Goal: Complete application form: Complete application form

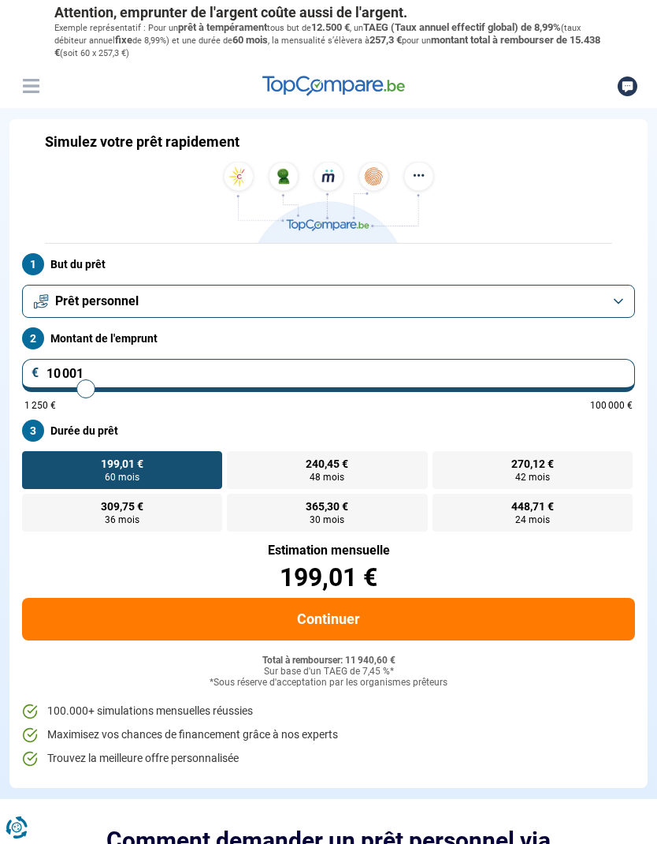
click at [202, 296] on button "Prêt personnel" at bounding box center [328, 301] width 613 height 33
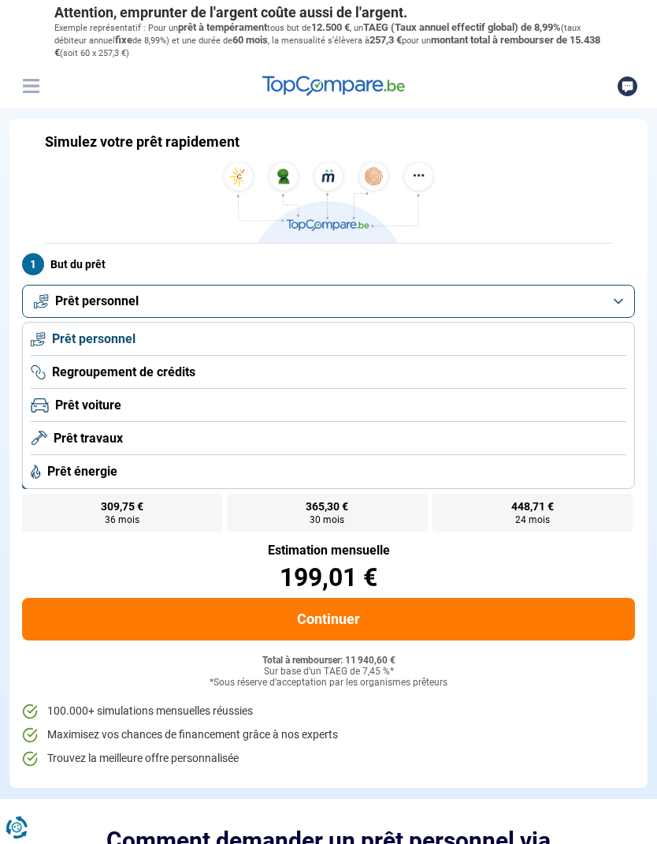
click at [118, 403] on span "Prêt voiture" at bounding box center [88, 405] width 66 height 17
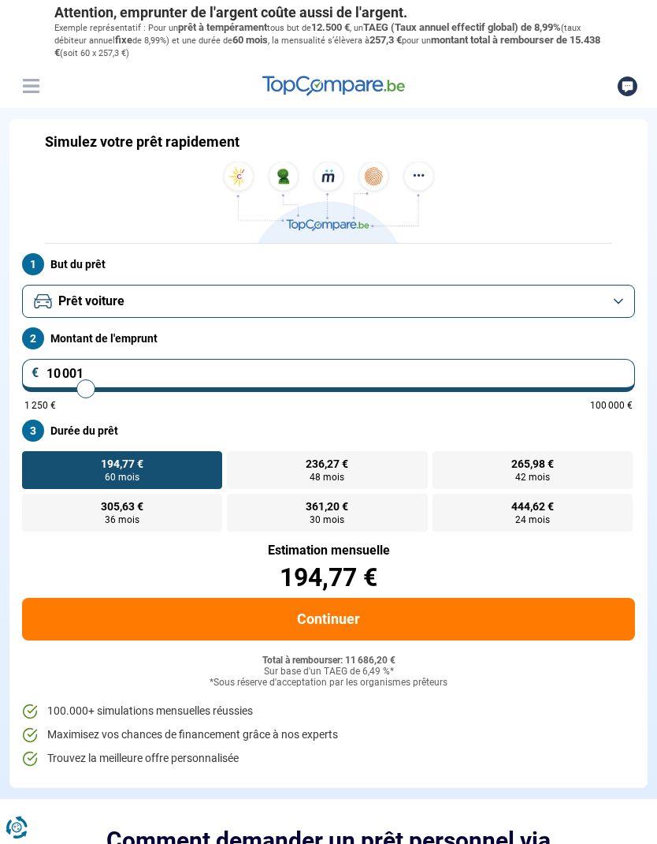
type input "11 500"
type input "11500"
type input "11 750"
type input "11750"
type input "12 000"
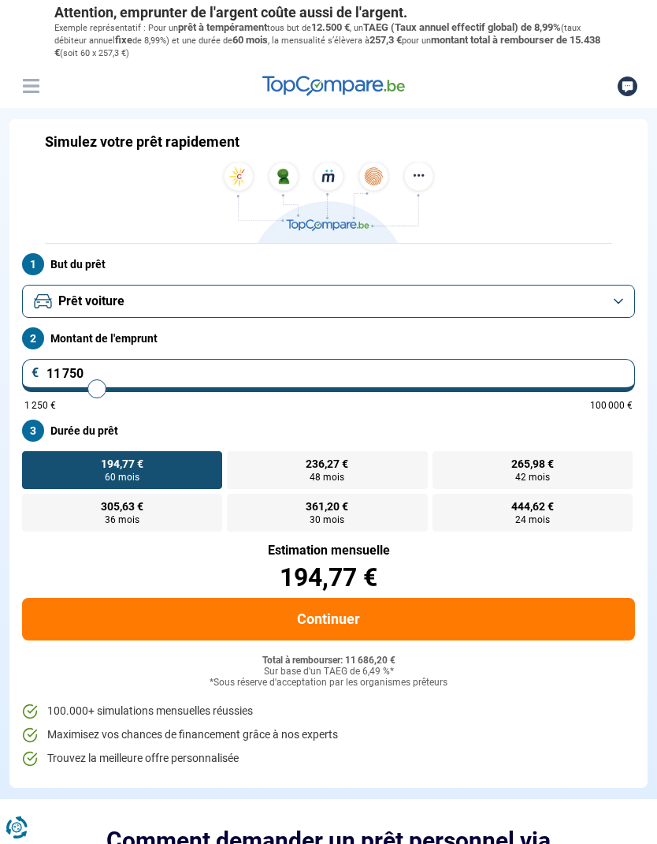
type input "12000"
type input "12 250"
type input "12250"
type input "12 750"
type input "12750"
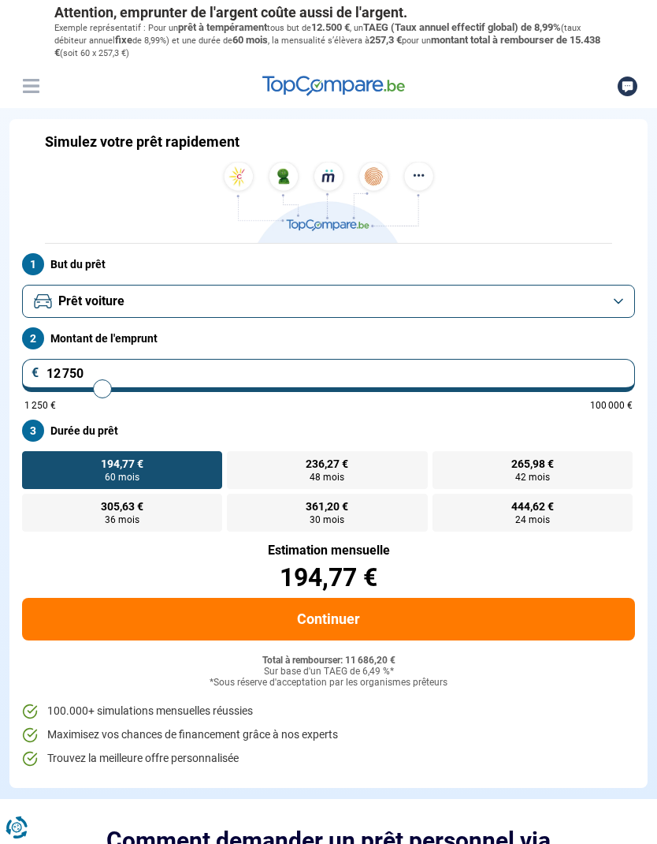
type input "13 000"
type input "13000"
type input "13 250"
type input "13250"
type input "13 750"
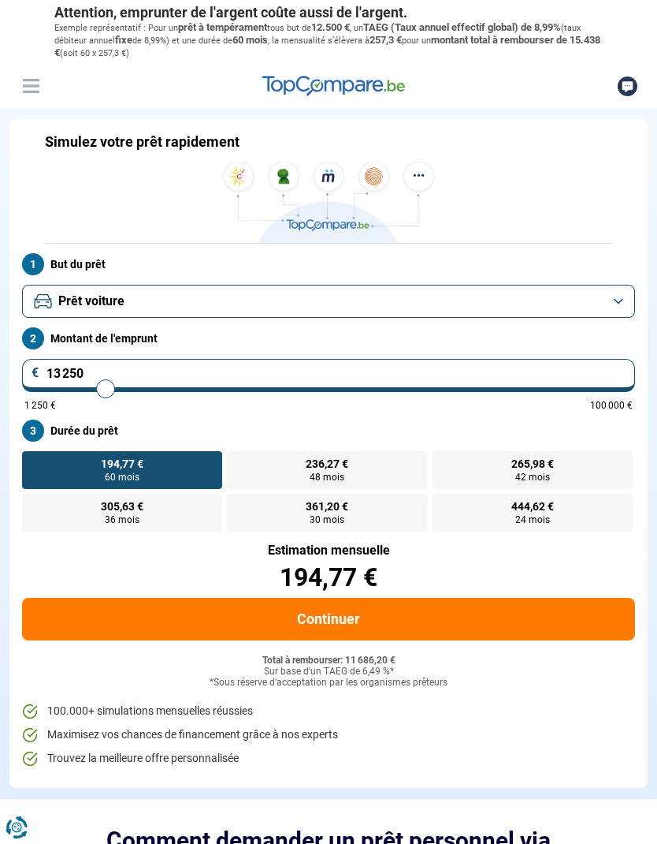
type input "13750"
type input "14 000"
type input "14000"
type input "14 500"
type input "14500"
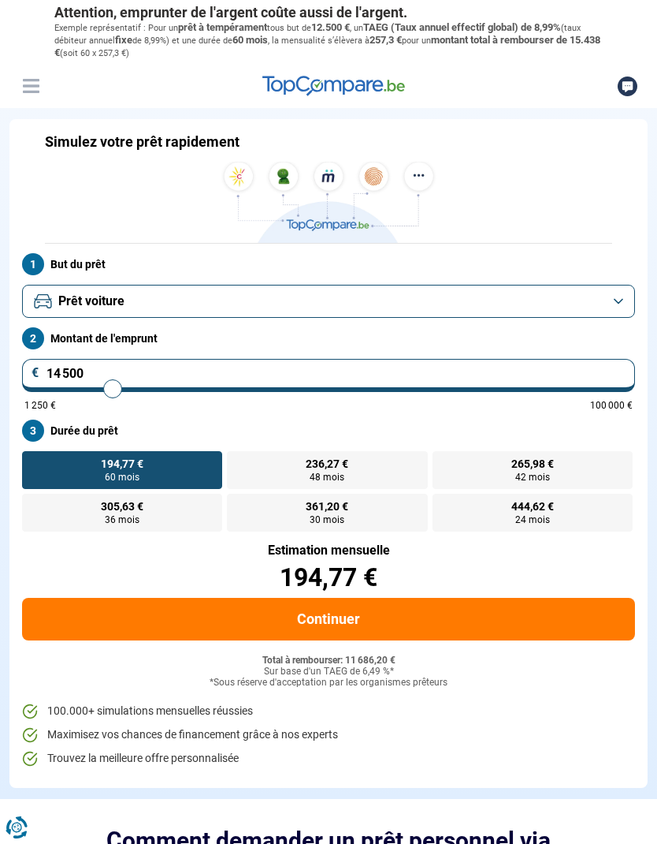
type input "14 750"
type input "14750"
type input "15 250"
type input "15250"
type input "15 750"
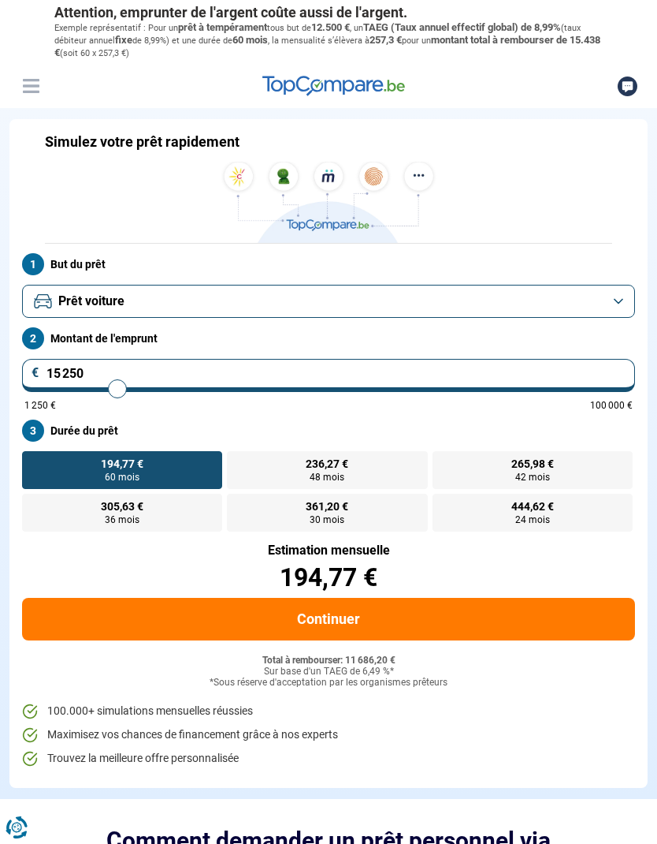
type input "15750"
type input "16 250"
type input "16250"
type input "16 750"
type input "16750"
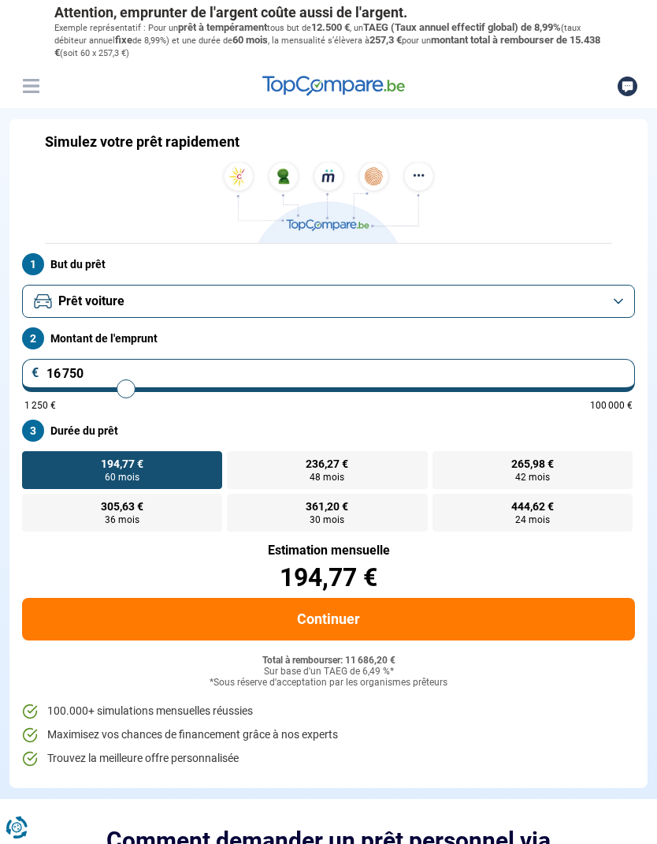
type input "17 250"
type input "17250"
type input "17 750"
type input "17750"
type input "18 250"
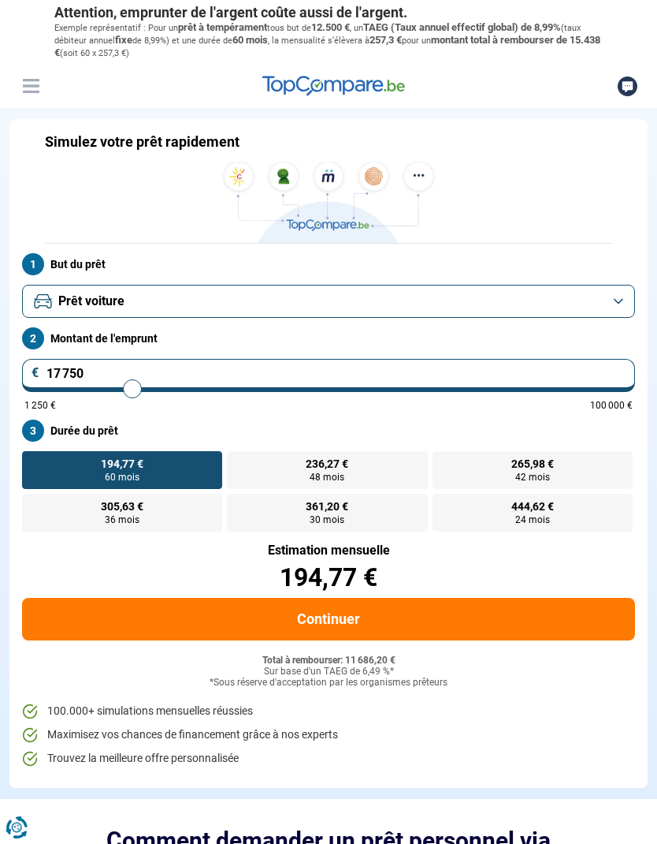
type input "18250"
type input "18 750"
type input "18750"
type input "19 250"
type input "19250"
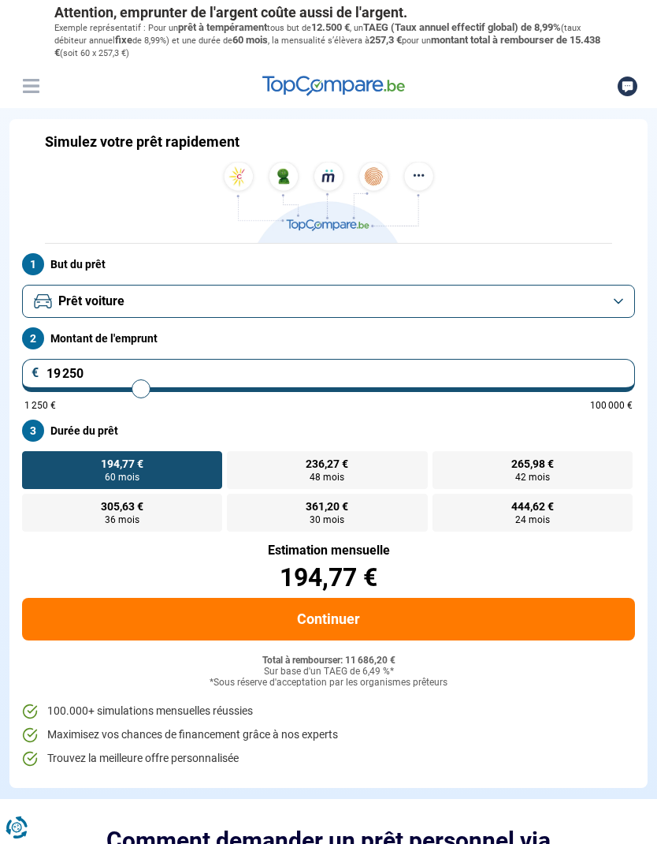
type input "19 750"
type input "19750"
type input "20 250"
type input "20250"
type input "20 750"
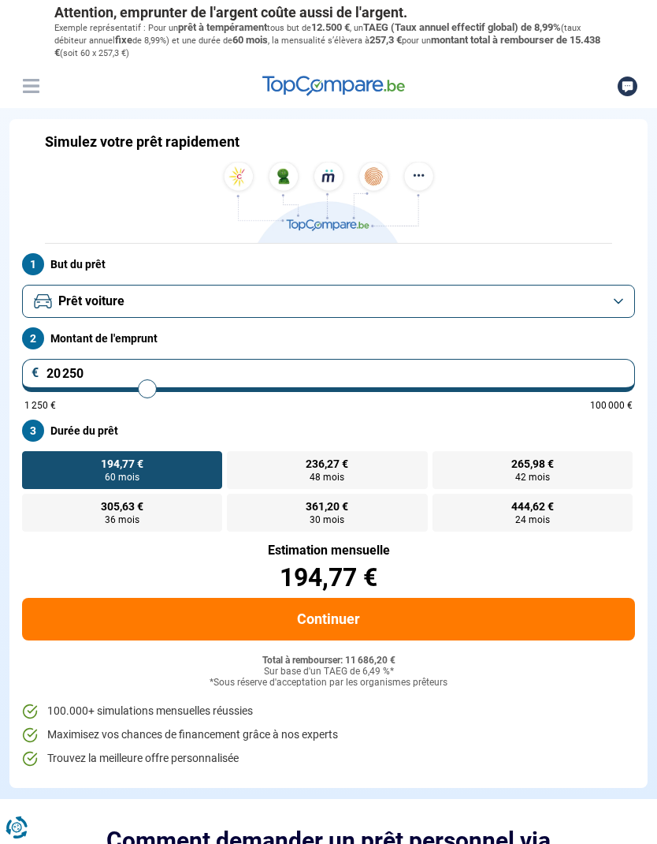
type input "20750"
type input "21 000"
type input "21000"
type input "21 750"
type input "21750"
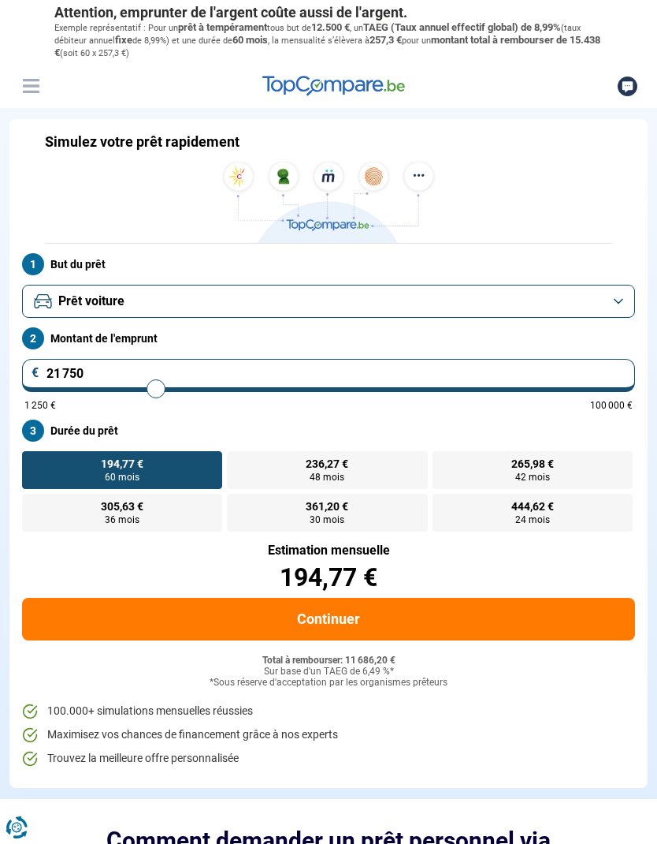
type input "22 000"
type input "22000"
type input "22 500"
type input "22500"
type input "23 000"
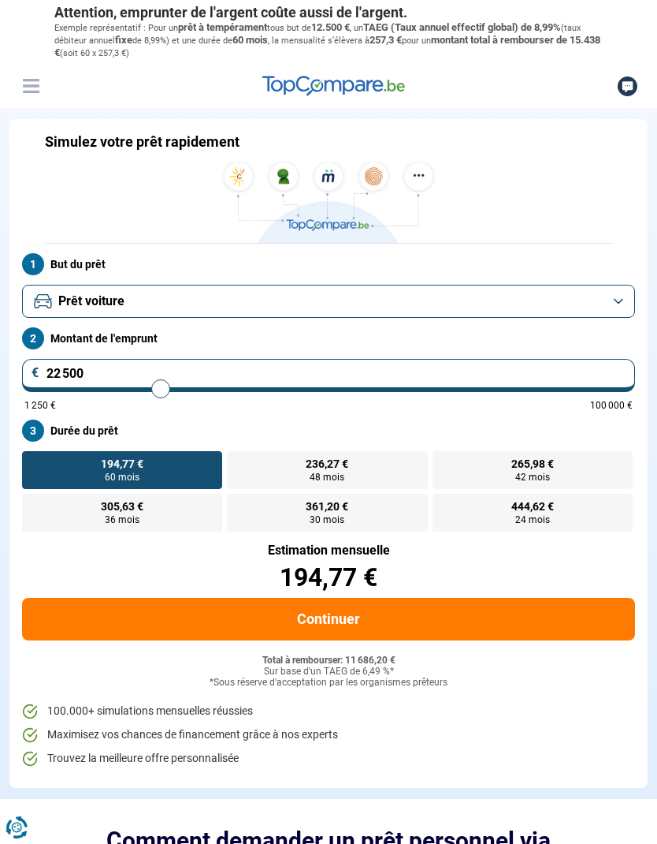
type input "23000"
type input "23 500"
type input "23500"
type input "23 750"
type input "23750"
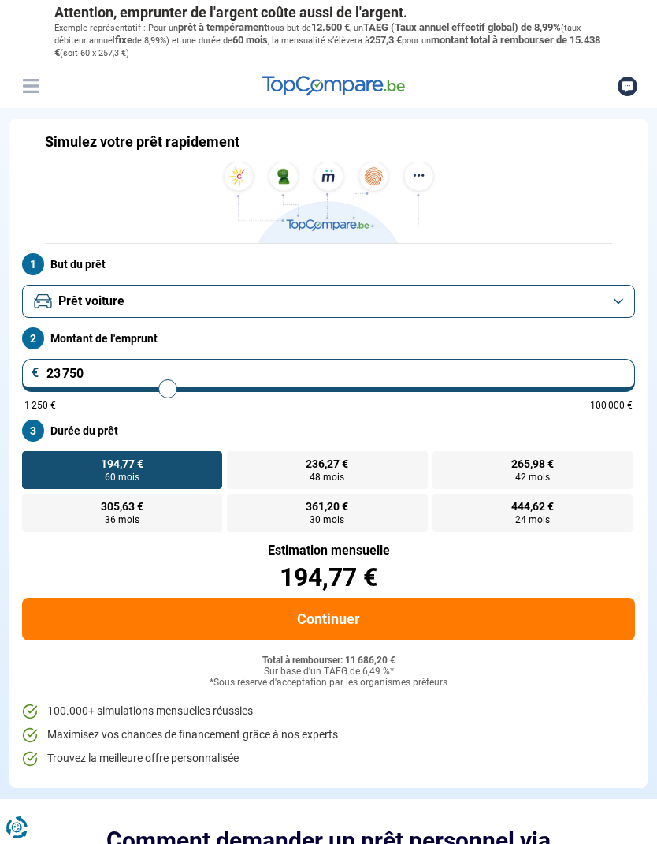
type input "24 250"
type input "24250"
type input "24 750"
type input "24750"
type input "25 250"
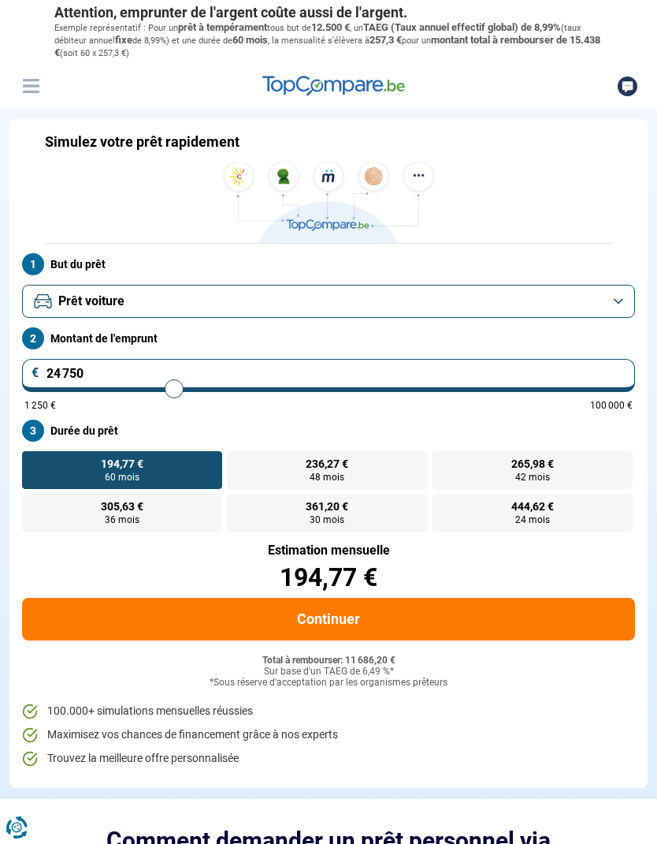
type input "25250"
type input "25 500"
type input "25500"
type input "26 000"
type input "26000"
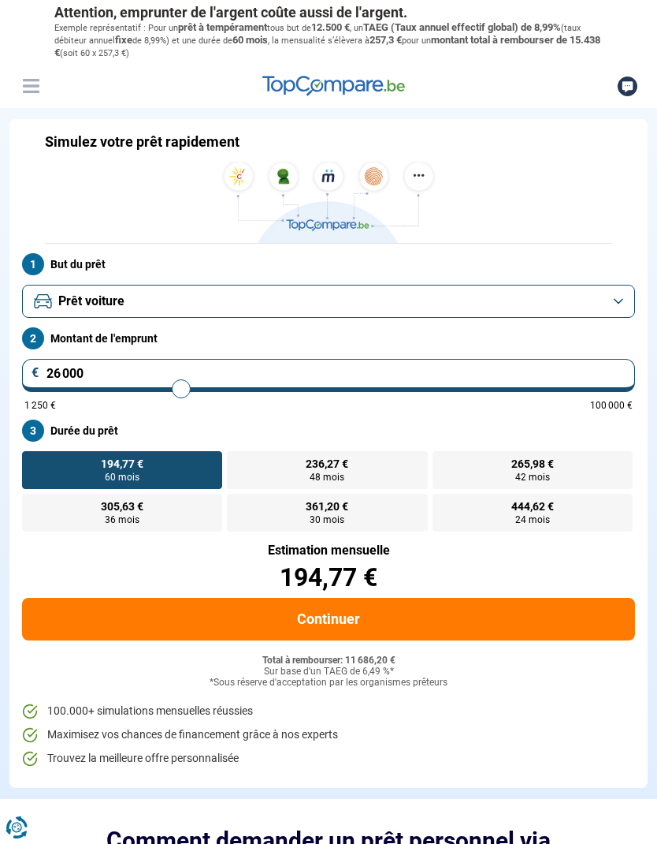
type input "26 500"
type input "26500"
type input "27 000"
type input "27000"
type input "27 500"
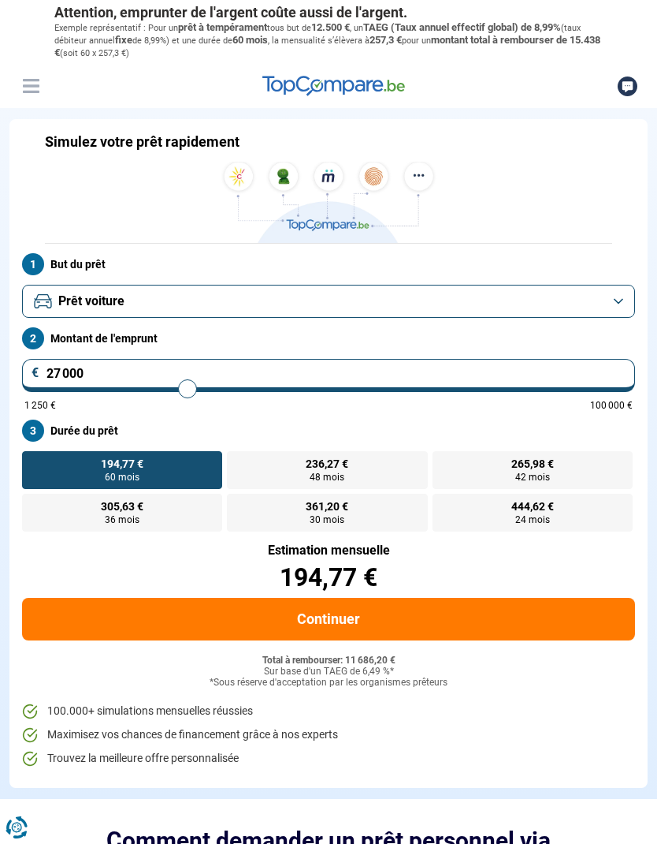
type input "27500"
type input "28 000"
type input "28000"
type input "28 500"
type input "28500"
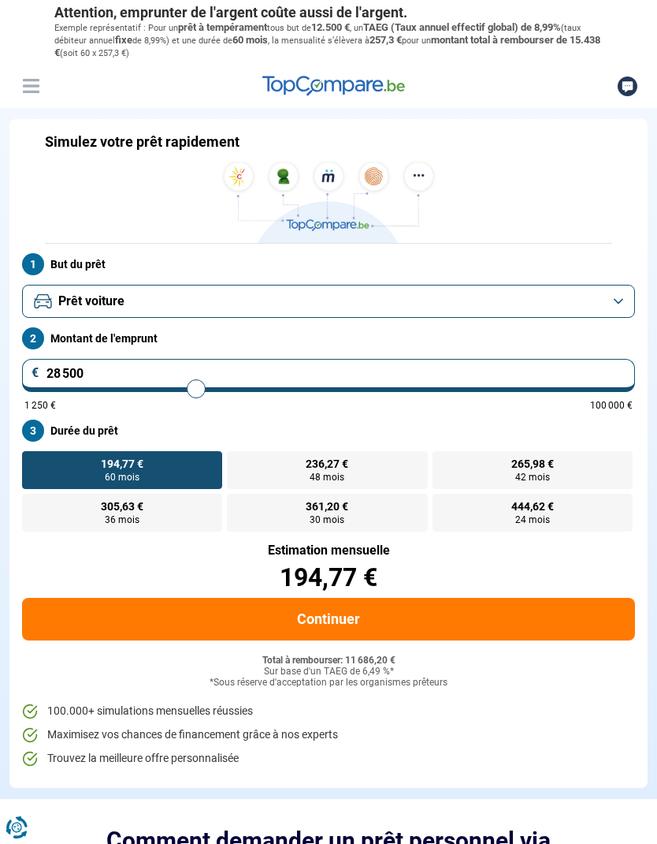
type input "29 000"
type input "29000"
type input "29 500"
type input "29500"
type input "30 000"
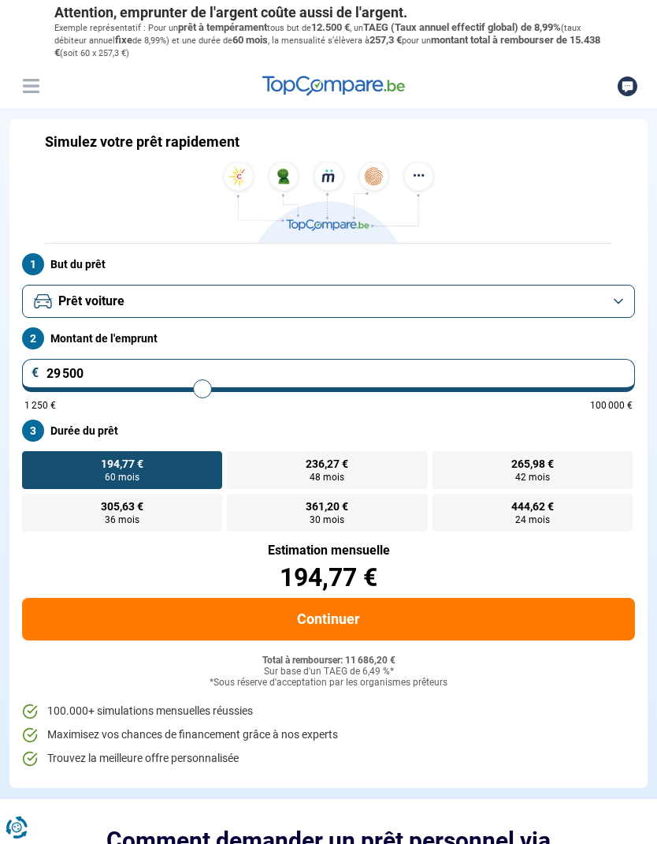
type input "30000"
type input "30 750"
type input "30750"
type input "31 250"
type input "31250"
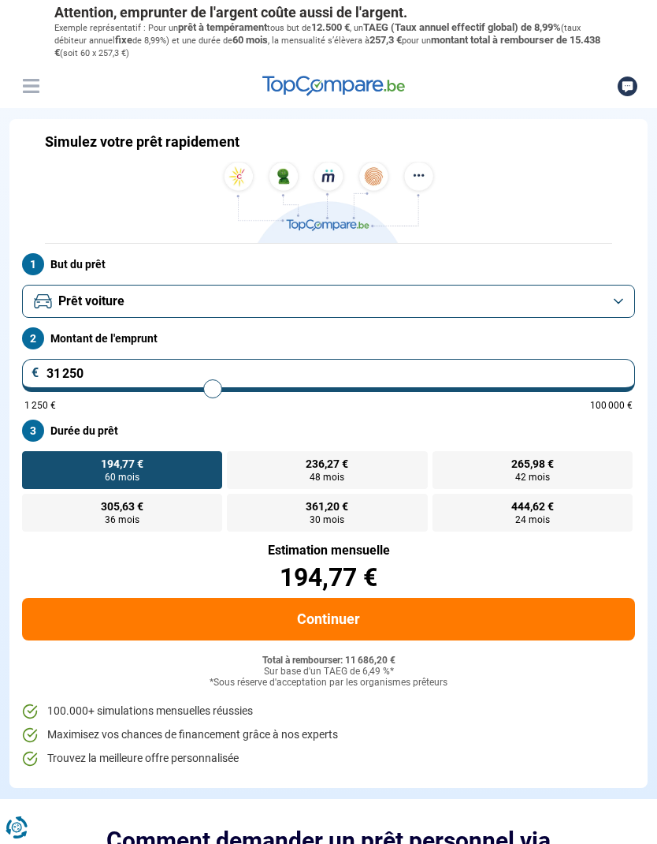
type input "31 750"
type input "31750"
type input "32 500"
type input "32500"
type input "33 000"
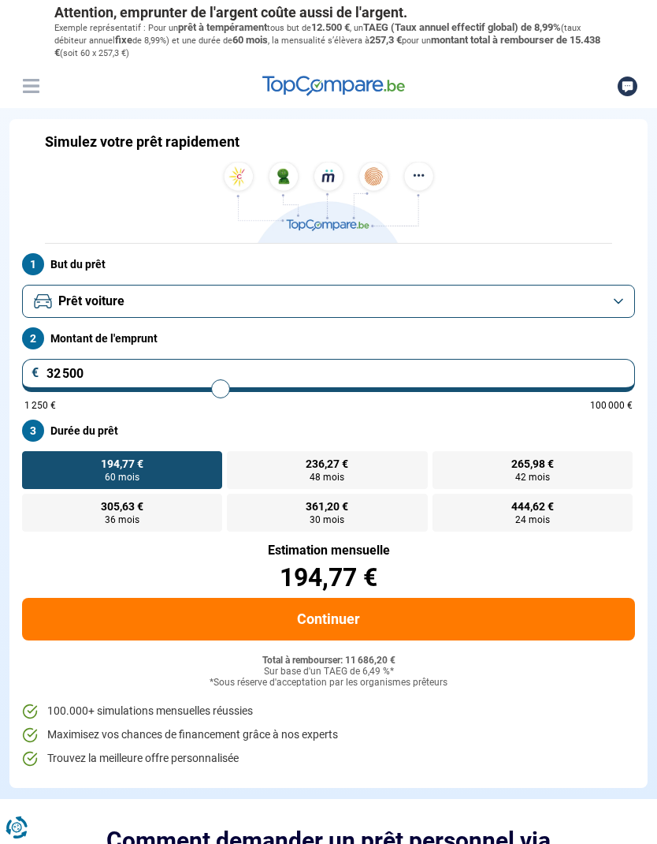
type input "33000"
type input "33 500"
type input "33500"
type input "34 250"
type input "34250"
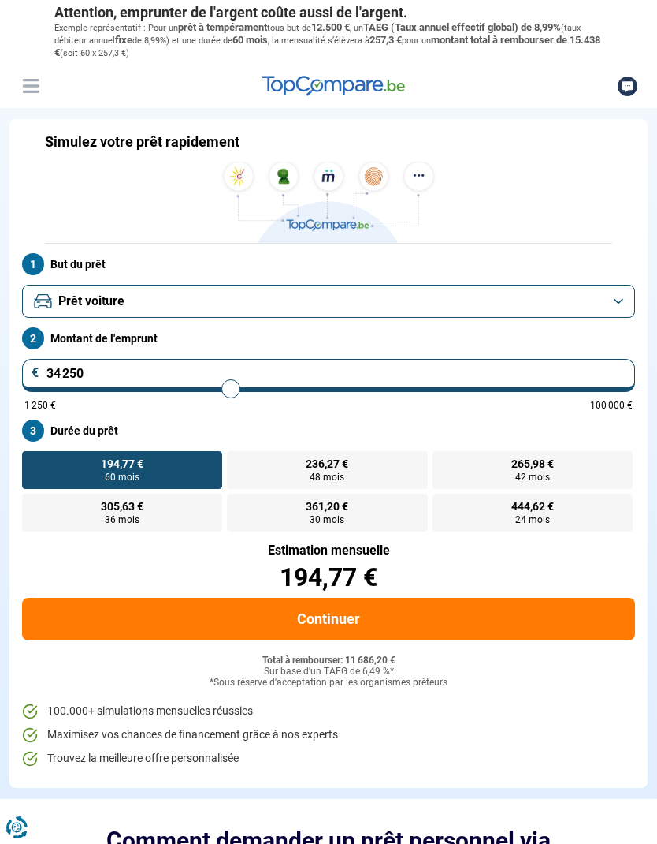
type input "34 750"
type input "34750"
type input "35 500"
type input "35500"
type input "36 250"
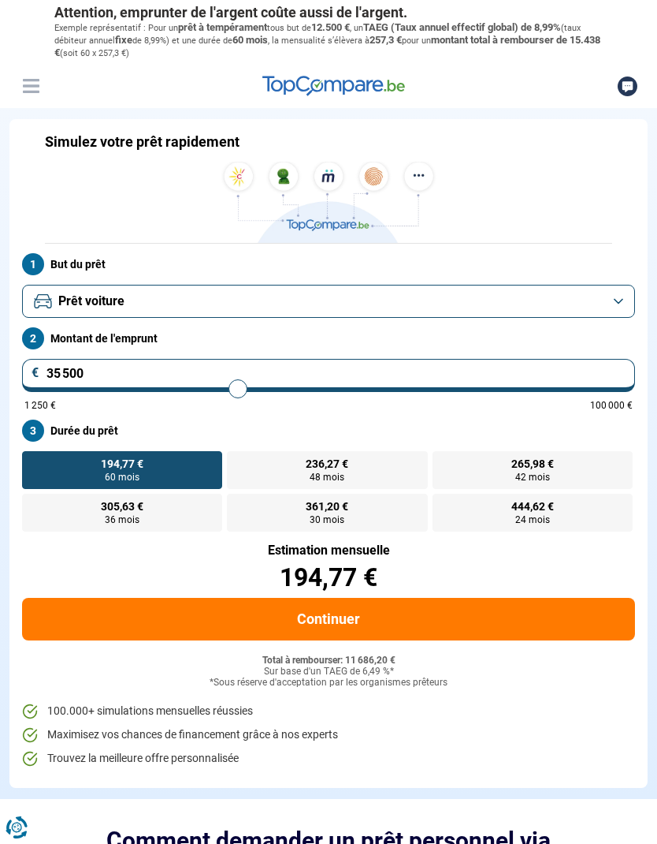
type input "36250"
type input "36 750"
type input "36750"
type input "37 250"
type input "37250"
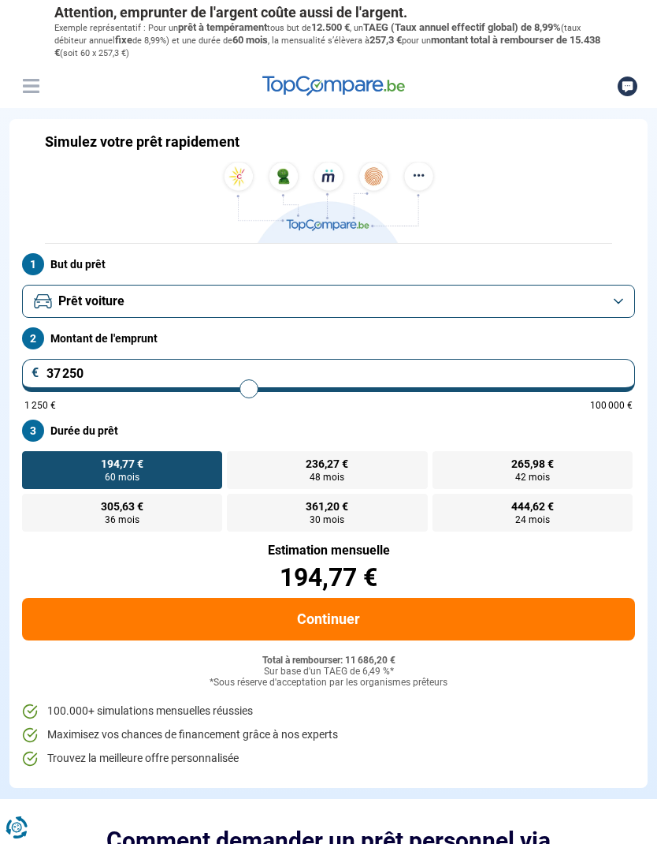
type input "37 750"
type input "37750"
type input "38 250"
type input "38250"
type input "38 750"
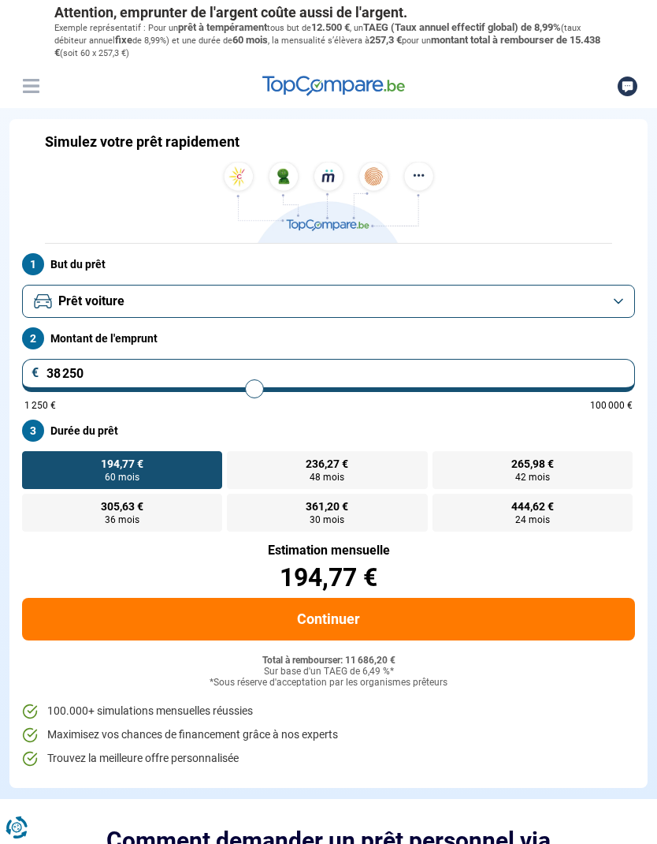
type input "38750"
type input "39 250"
type input "39250"
type input "39 750"
type input "39750"
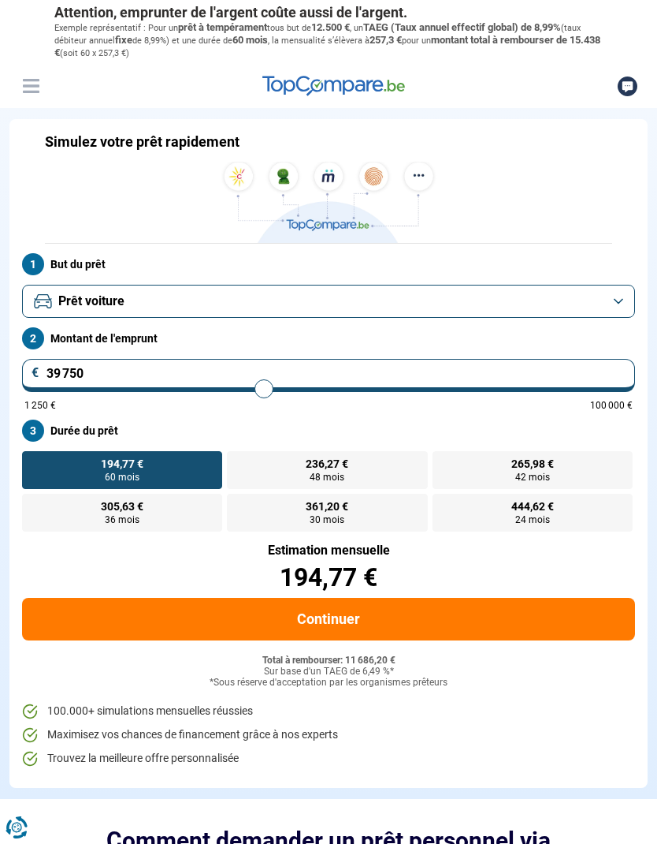
type input "40 000"
type input "40000"
type input "40 500"
type input "40500"
type input "40 750"
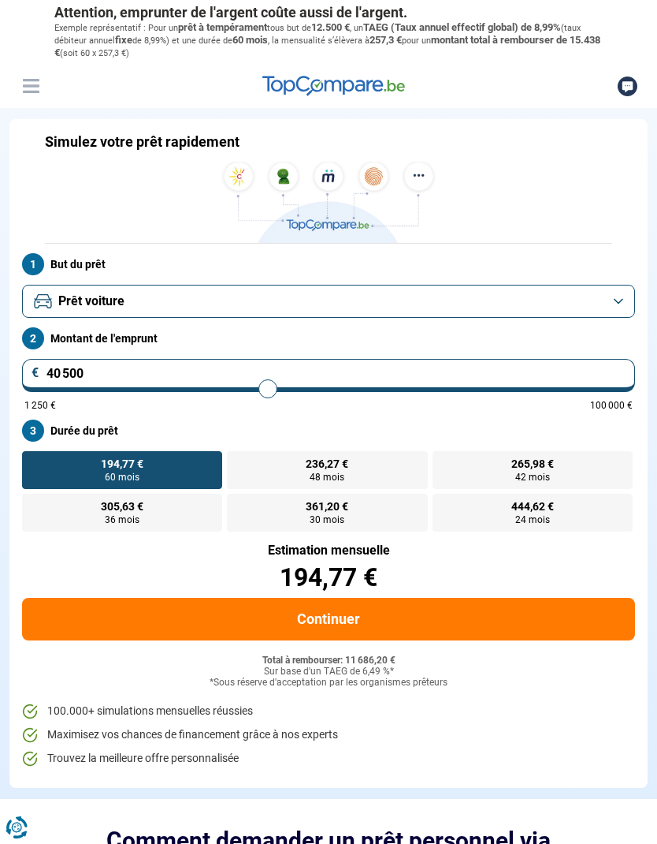
type input "40750"
type input "41 250"
type input "41250"
type input "41 500"
type input "41500"
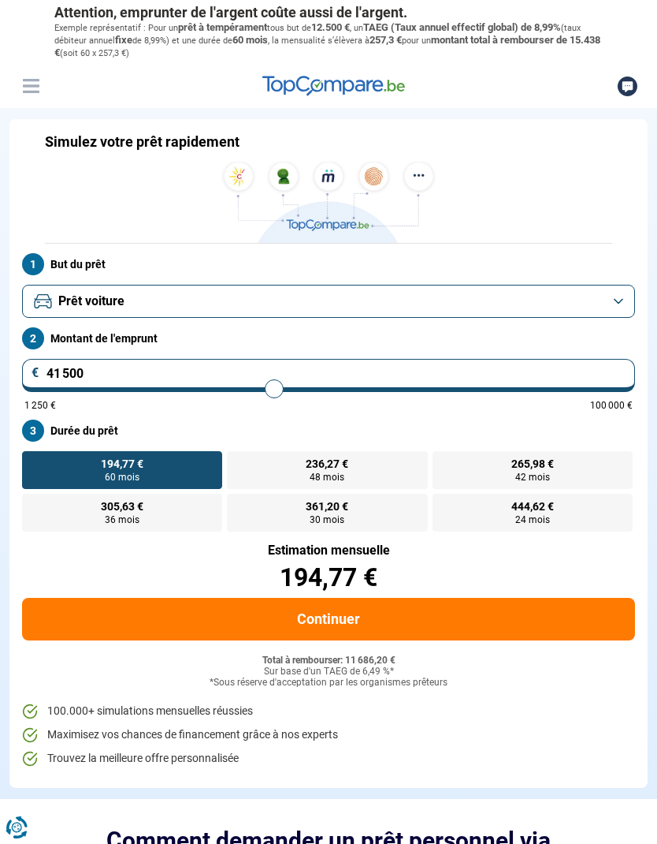
type input "41 750"
type input "41750"
type input "42 000"
type input "42000"
type input "42 250"
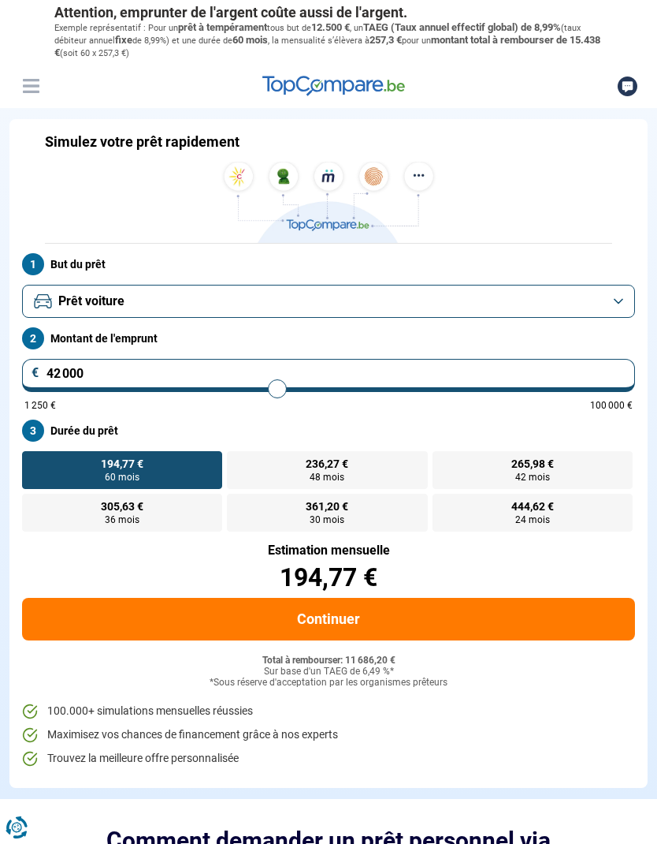
type input "42250"
type input "42 500"
type input "42500"
type input "42 750"
type input "42750"
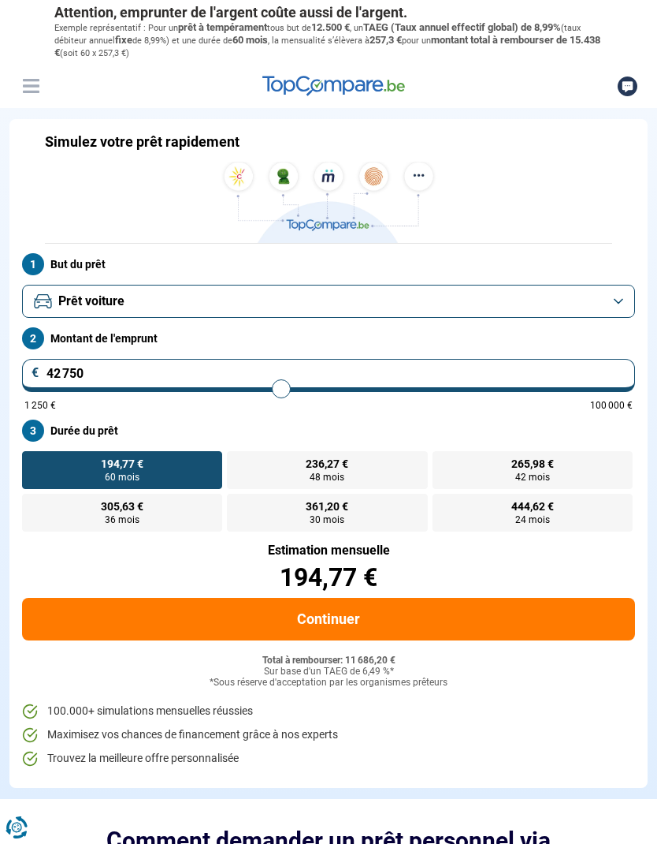
type input "43 000"
type input "43000"
type input "43 250"
type input "43250"
type input "43 500"
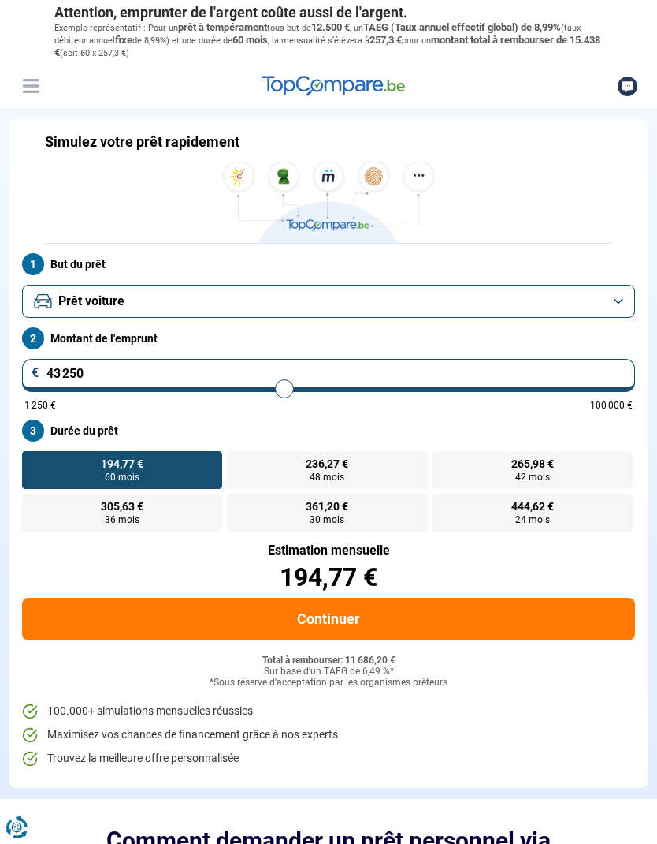
type input "43500"
type input "43 750"
type input "43750"
type input "44 000"
type input "44000"
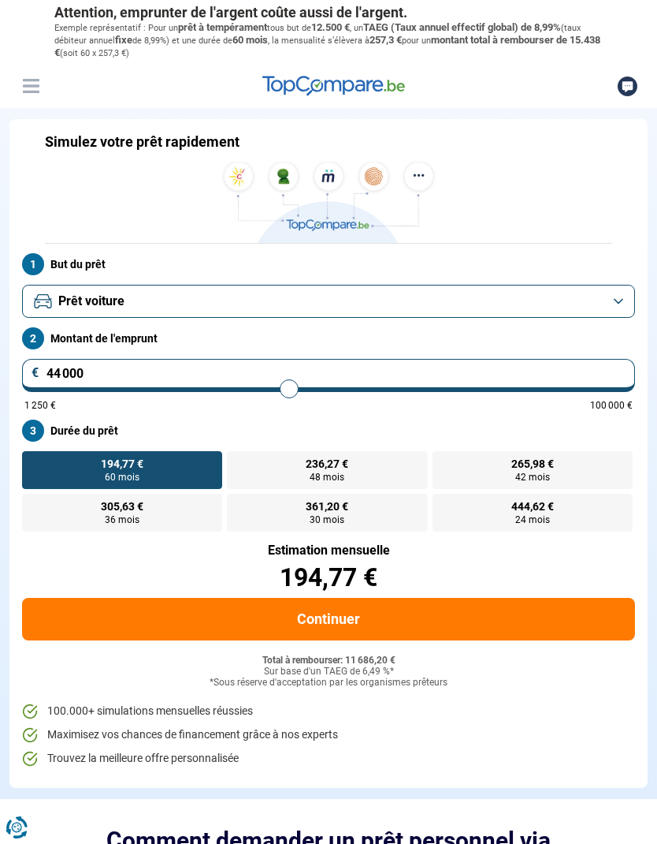
type input "44 250"
type input "44250"
type input "44 500"
type input "44500"
type input "44 750"
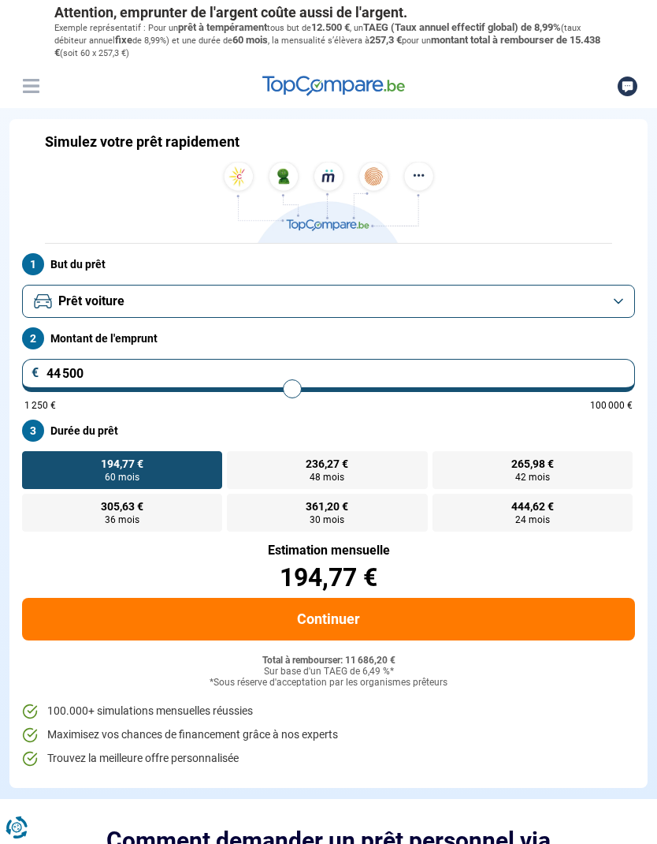
type input "44750"
type input "45 000"
type input "45000"
type input "45 250"
type input "45250"
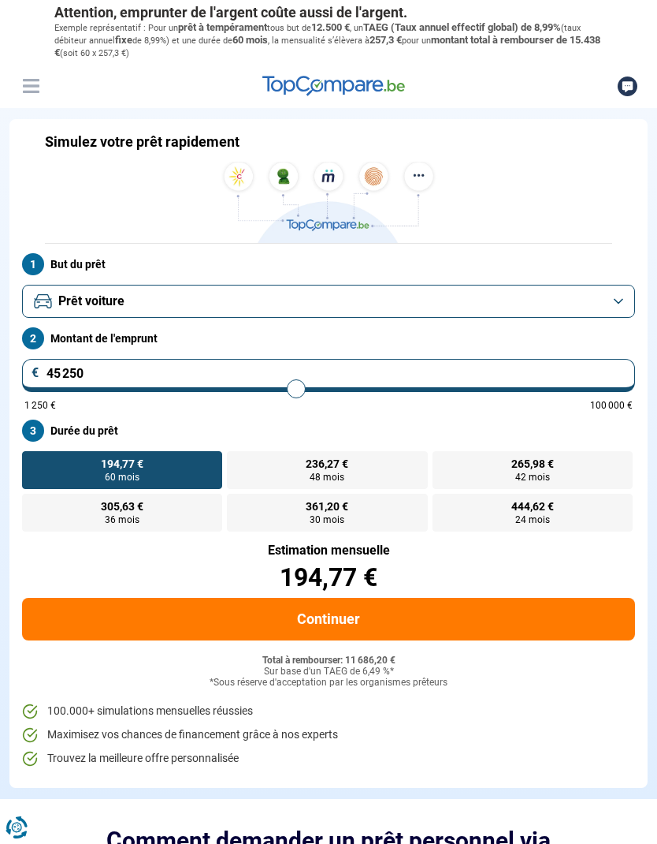
type input "45 500"
type input "45500"
type input "45 750"
type input "45750"
type input "46 000"
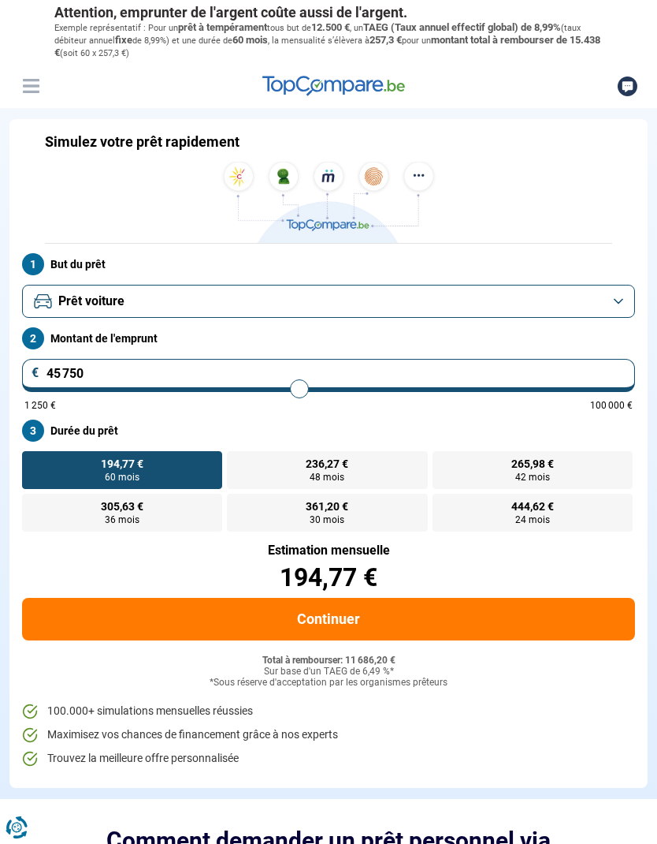
type input "46000"
type input "46 250"
type input "46250"
type input "46 500"
type input "46500"
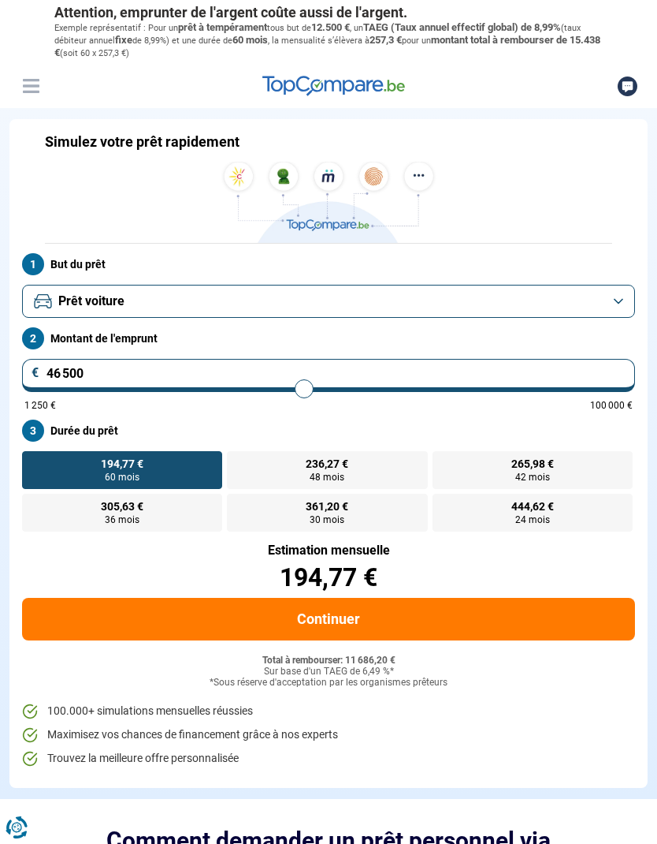
type input "46 750"
type input "46750"
type input "47 000"
type input "47000"
type input "47 250"
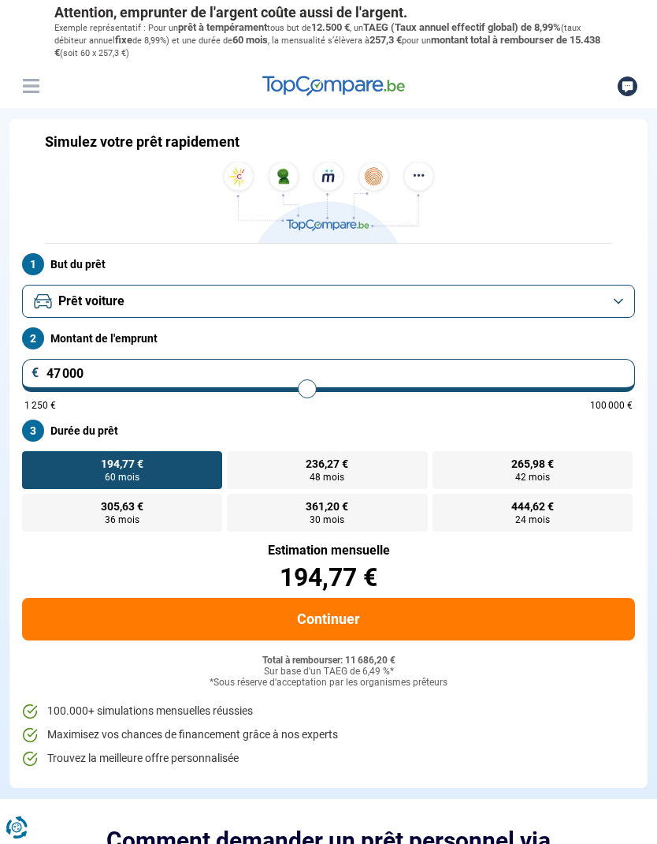
type input "47250"
type input "47 500"
type input "47500"
type input "47 750"
type input "47750"
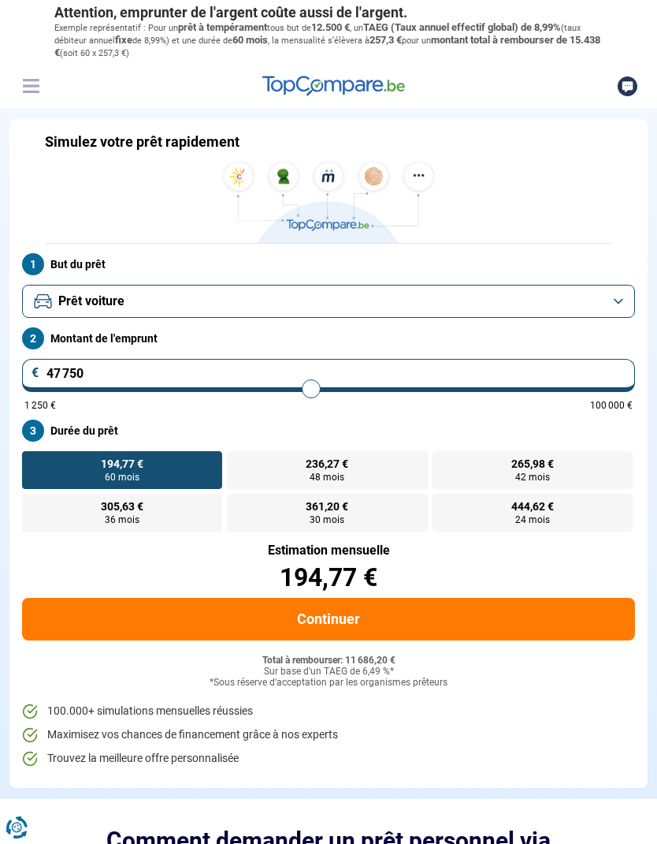
type input "48 000"
type input "48000"
type input "48 250"
type input "48250"
type input "48 500"
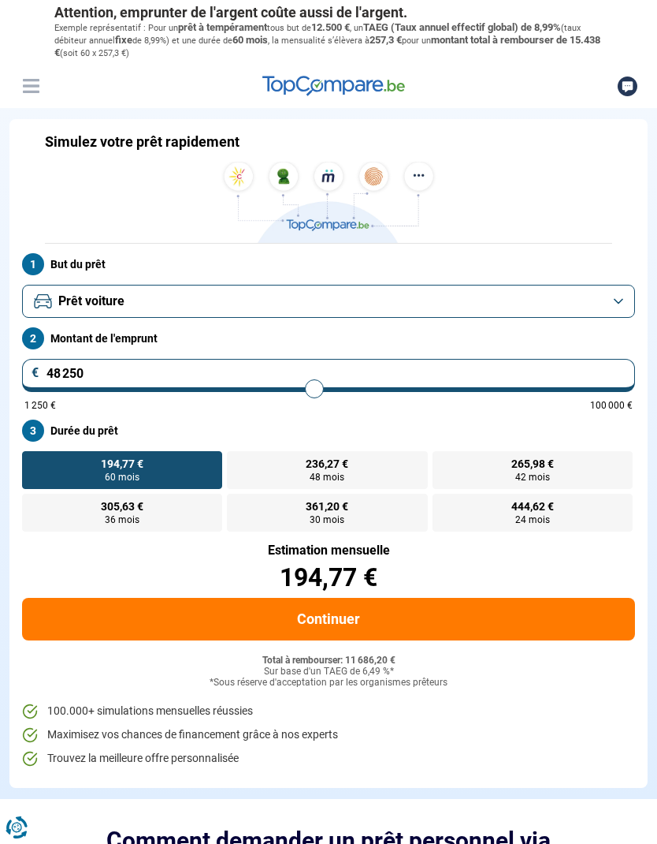
type input "48500"
type input "48 750"
type input "48750"
type input "49 000"
type input "49000"
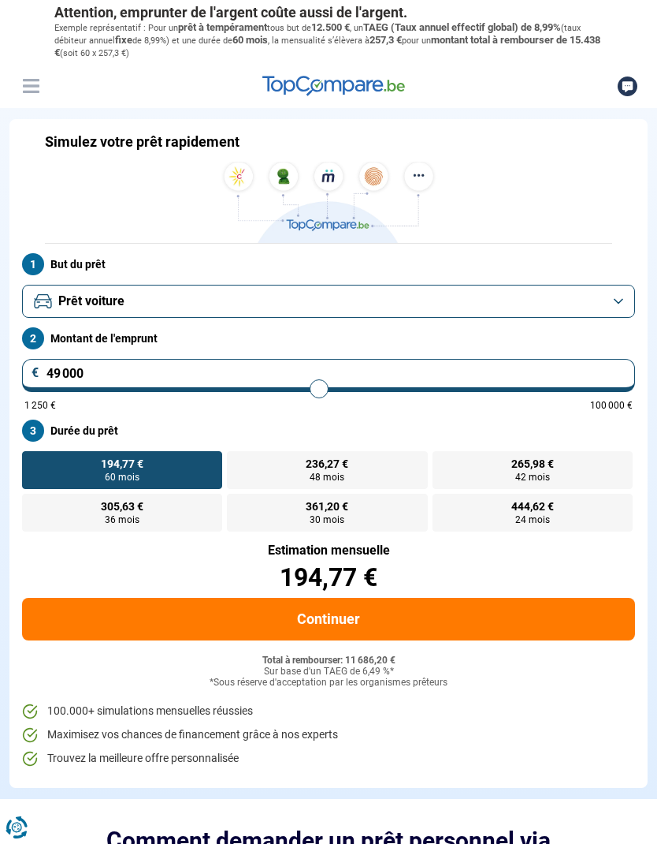
type input "49 250"
type input "49250"
type input "49 500"
type input "49500"
type input "49 750"
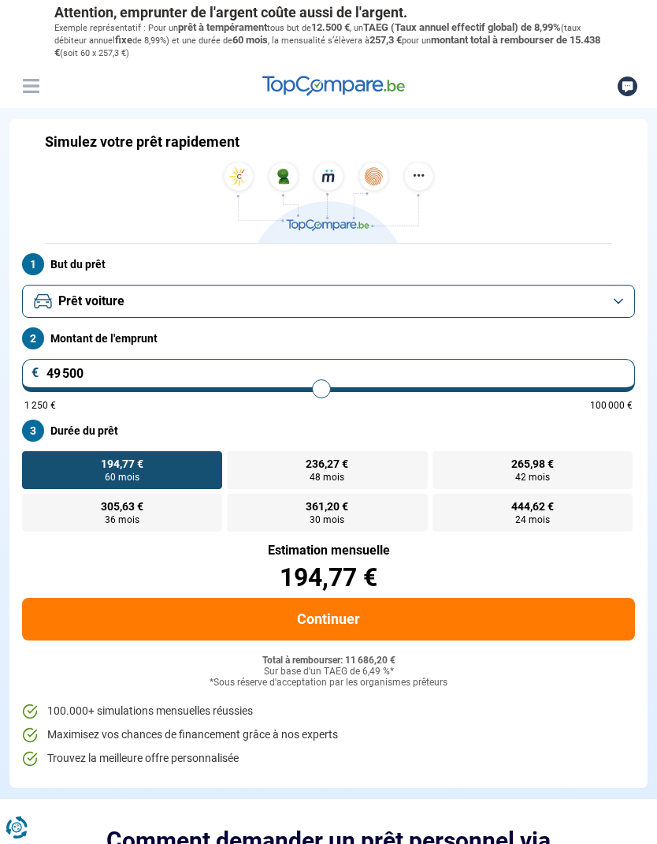
type input "49750"
type input "50 000"
type input "50000"
type input "50 250"
type input "50250"
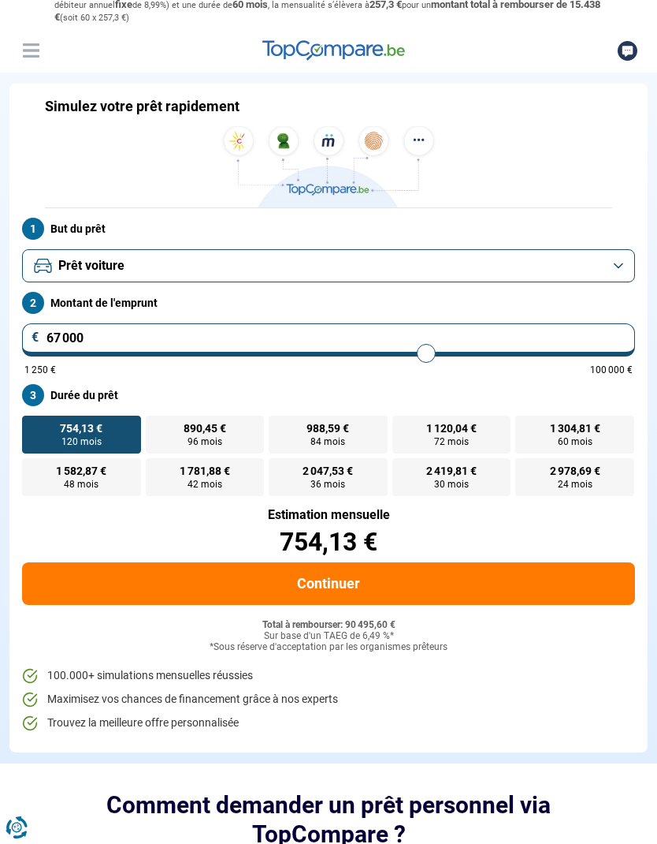
scroll to position [35, 0]
click at [333, 579] on button "Continuer" at bounding box center [328, 584] width 613 height 43
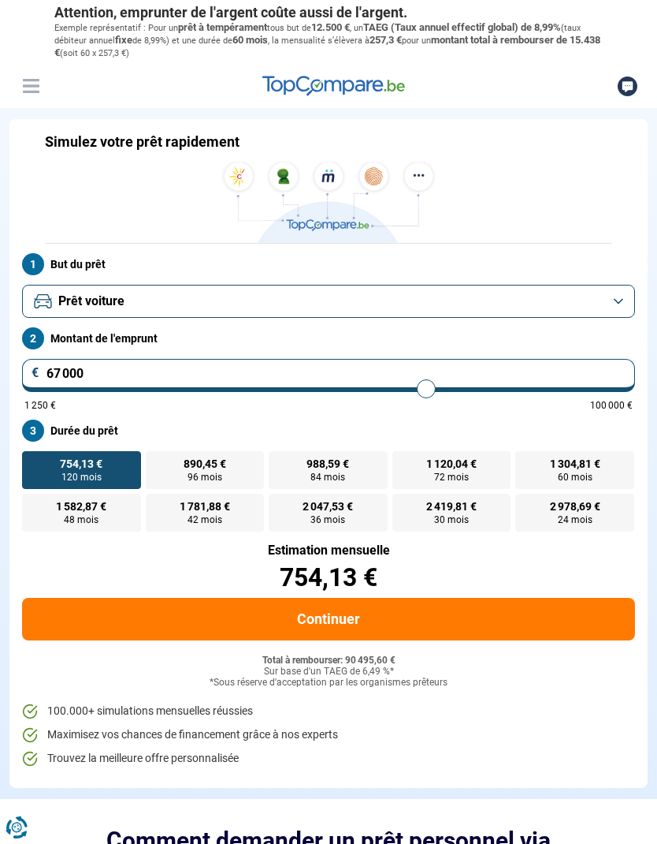
scroll to position [35, 0]
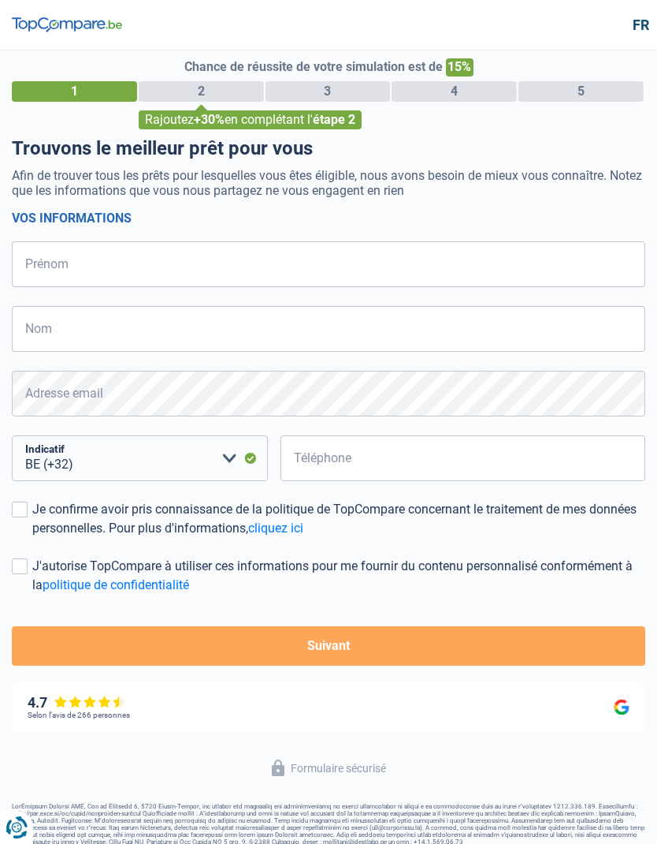
select select "32"
